Goal: Transaction & Acquisition: Purchase product/service

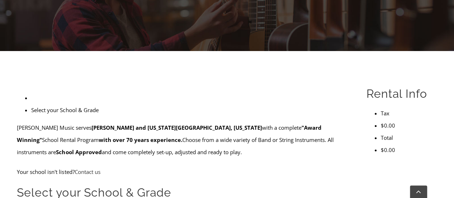
scroll to position [179, 0]
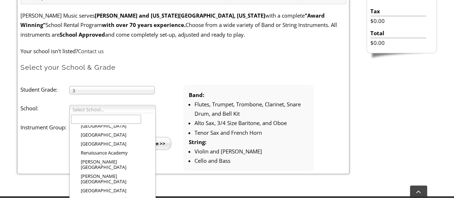
scroll to position [1070, 0]
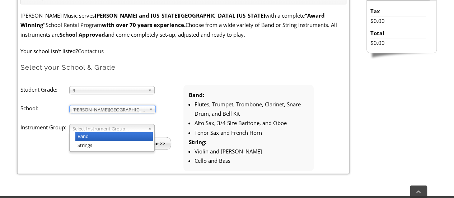
click at [108, 129] on span "Select Instrument Group..." at bounding box center [108, 128] width 72 height 9
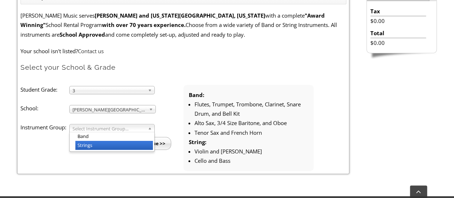
click at [103, 141] on li "Strings" at bounding box center [114, 145] width 78 height 9
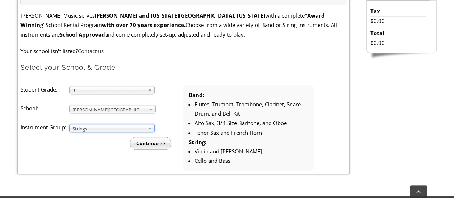
click at [144, 141] on input "Continue >>" at bounding box center [150, 143] width 41 height 13
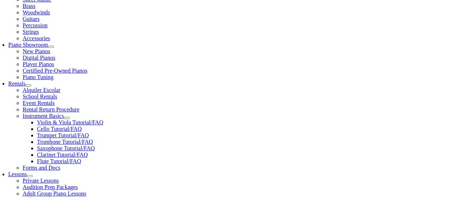
scroll to position [215, 0]
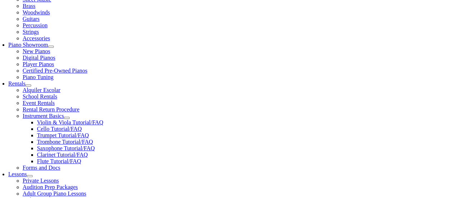
scroll to position [215, 0]
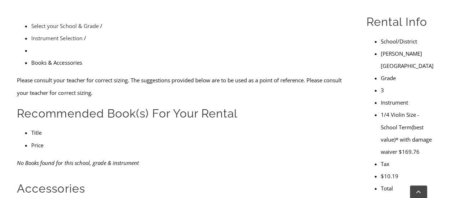
checkbox input"] "true"
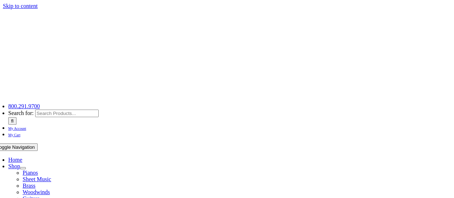
type input "1"
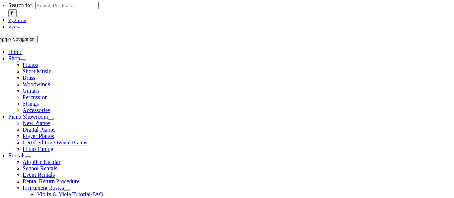
scroll to position [144, 0]
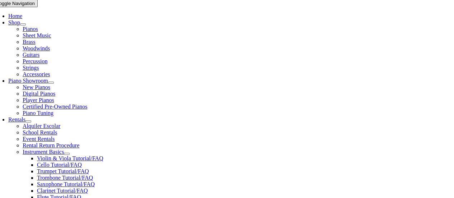
type input "Margaret"
type input "Koepke"
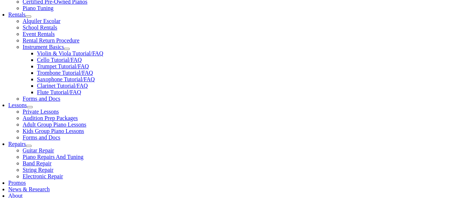
type input "WCASD"
type input "4848886723"
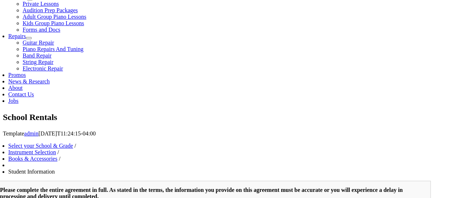
scroll to position [284, 0]
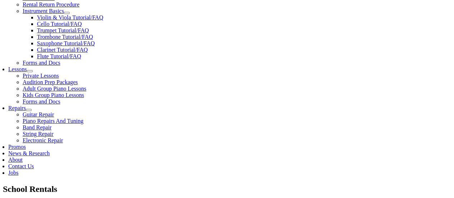
type input "Matt Koepke"
type input "Eaton Corporation"
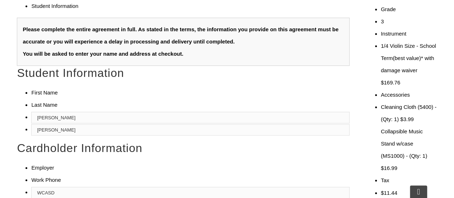
type input "27225074"
type input "05/30/1985"
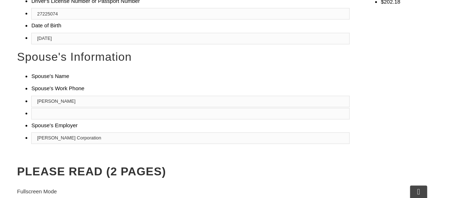
scroll to position [535, 0]
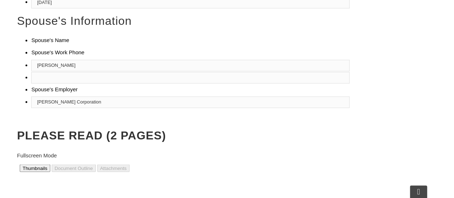
drag, startPoint x: 98, startPoint y: 108, endPoint x: 268, endPoint y: 64, distance: 176.0
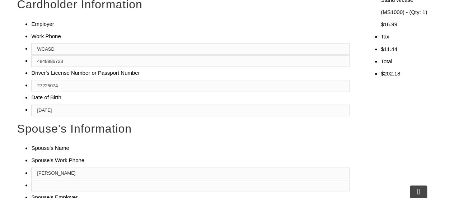
scroll to position [392, 0]
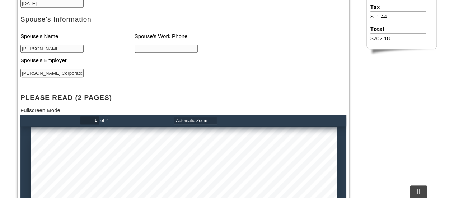
click at [143, 52] on input "text" at bounding box center [167, 49] width 64 height 9
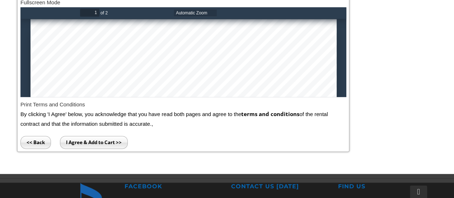
scroll to position [36, 0]
type input "4844676654"
click at [113, 140] on input "I Agree & Add to Cart >>" at bounding box center [94, 142] width 68 height 13
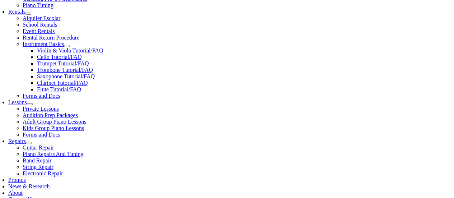
scroll to position [287, 0]
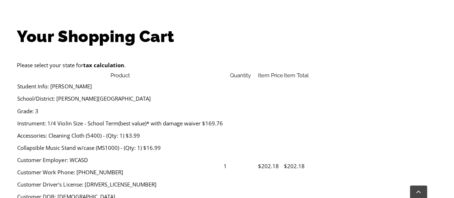
scroll to position [287, 0]
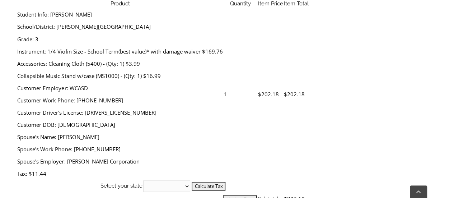
click at [190, 180] on select "Alabama Alaska Arizona Arkansas California Colorado Connecticut Delaware D. C. …" at bounding box center [166, 185] width 47 height 11
select select "PA"
click at [190, 180] on select "Alabama Alaska Arizona Arkansas California Colorado Connecticut Delaware D. C. …" at bounding box center [166, 185] width 47 height 11
click at [225, 182] on input "Calculate Tax" at bounding box center [209, 186] width 34 height 9
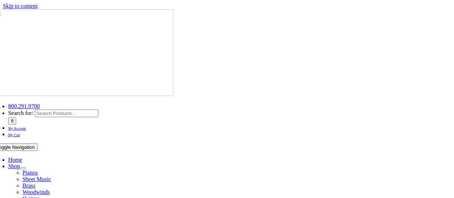
select select "PA"
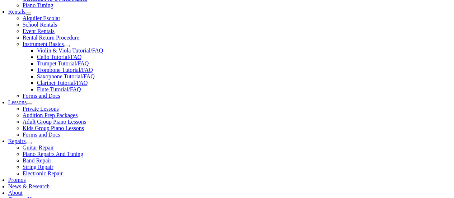
scroll to position [287, 0]
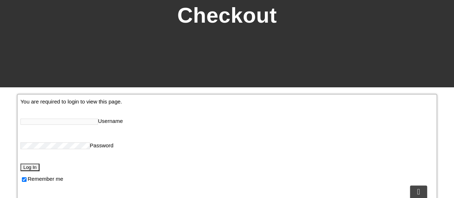
scroll to position [144, 0]
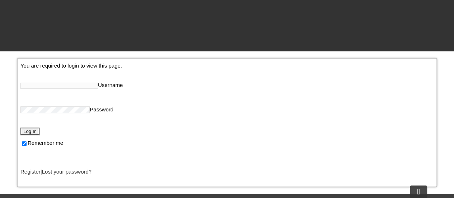
click at [36, 174] on link "Register" at bounding box center [30, 171] width 20 height 7
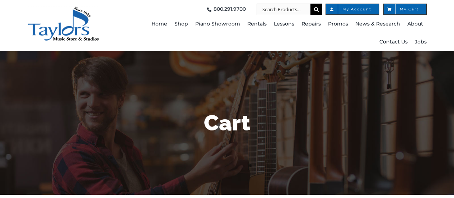
select select "PA"
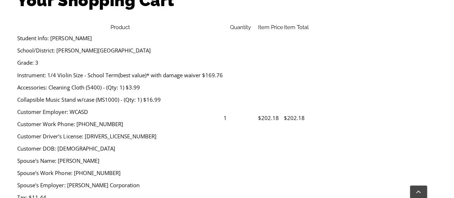
scroll to position [287, 0]
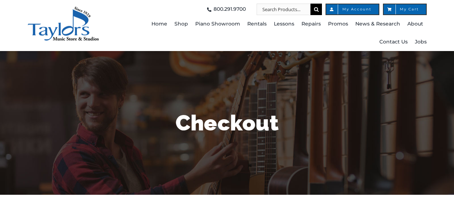
select select
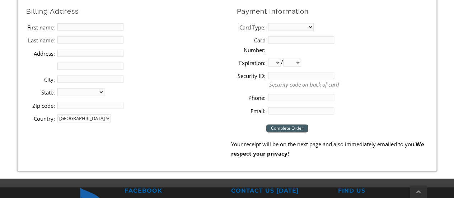
scroll to position [287, 0]
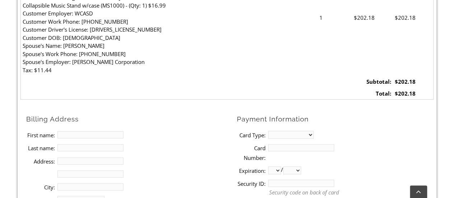
click at [88, 132] on input "First name:" at bounding box center [90, 134] width 66 height 7
type input "Lauren"
type input "[PERSON_NAME]"
type input "[STREET_ADDRESS]"
type input "[GEOGRAPHIC_DATA][PERSON_NAME]"
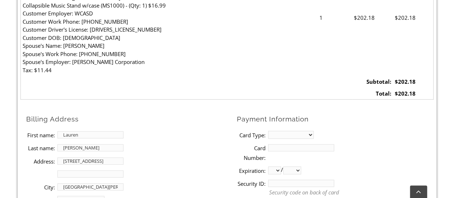
select select "PA"
type input "19382"
type input "4848886723"
type input "[PERSON_NAME][EMAIL_ADDRESS][PERSON_NAME][DOMAIN_NAME]"
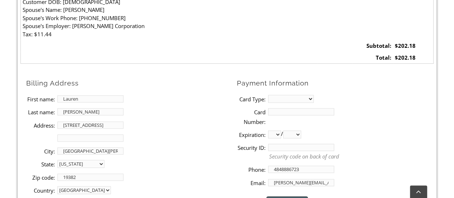
click at [294, 95] on select "MasterCard Visa American Express Discover" at bounding box center [291, 99] width 46 height 8
select select "mastercard"
click at [268, 95] on select "MasterCard Visa American Express Discover" at bounding box center [291, 99] width 46 height 8
click at [287, 108] on input "Card Number:" at bounding box center [301, 111] width 66 height 7
type input "[CREDIT_CARD_NUMBER]"
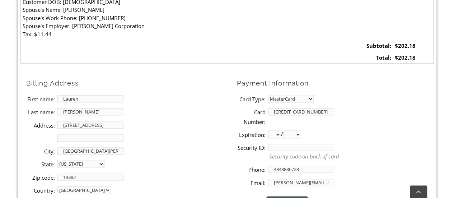
select select "10"
select select "2027"
type input "846"
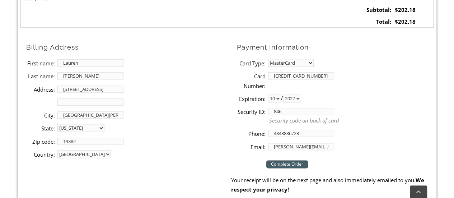
scroll to position [395, 0]
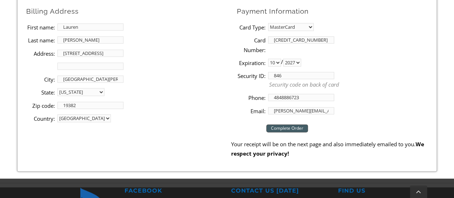
click at [298, 129] on input "Complete Order" at bounding box center [287, 128] width 42 height 8
